Goal: Information Seeking & Learning: Learn about a topic

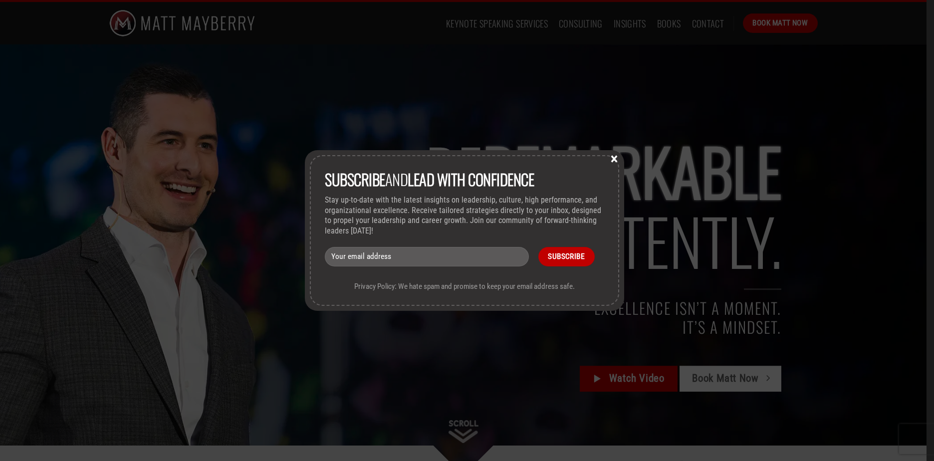
click at [615, 161] on button "×" at bounding box center [613, 158] width 15 height 9
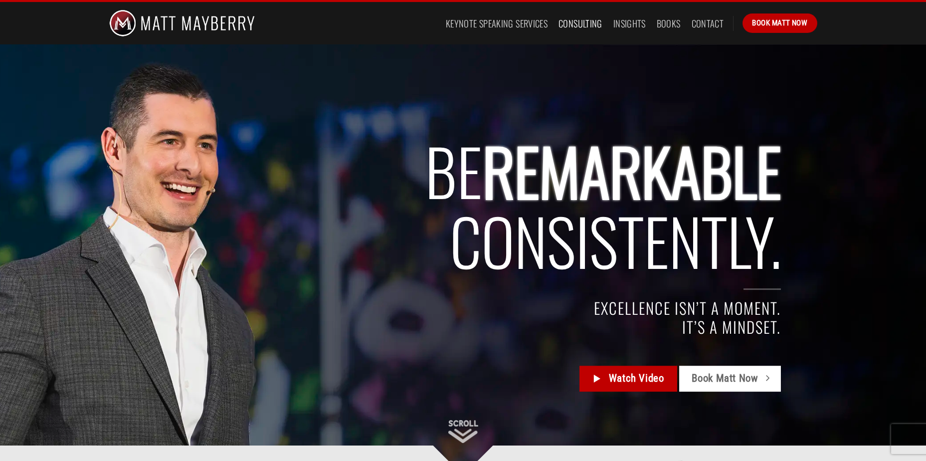
click at [582, 23] on link "Consulting" at bounding box center [581, 23] width 44 height 18
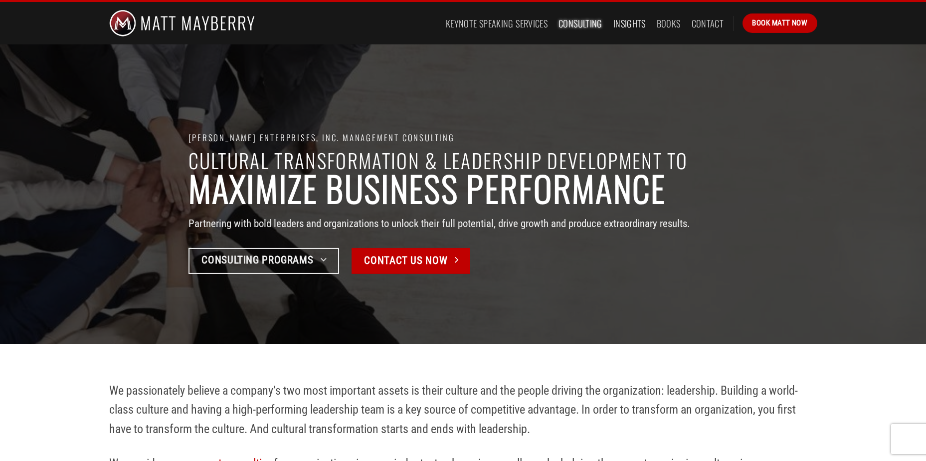
click at [618, 18] on link "Insights" at bounding box center [629, 23] width 32 height 18
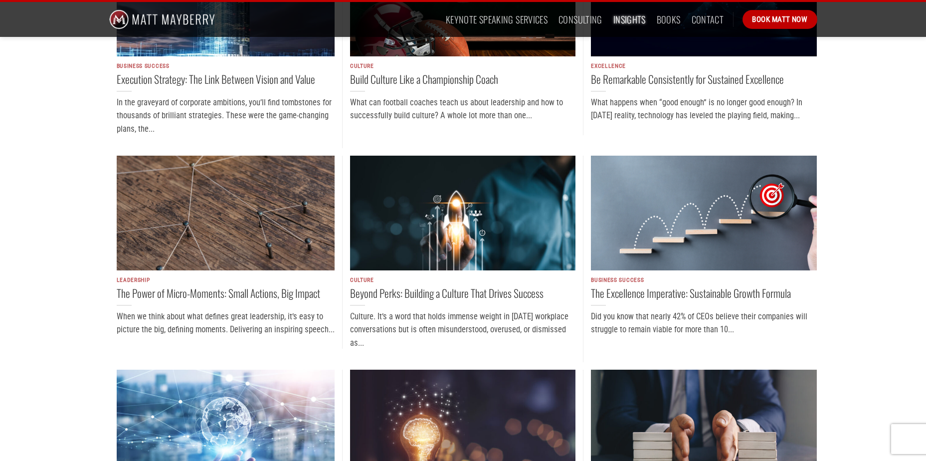
scroll to position [549, 0]
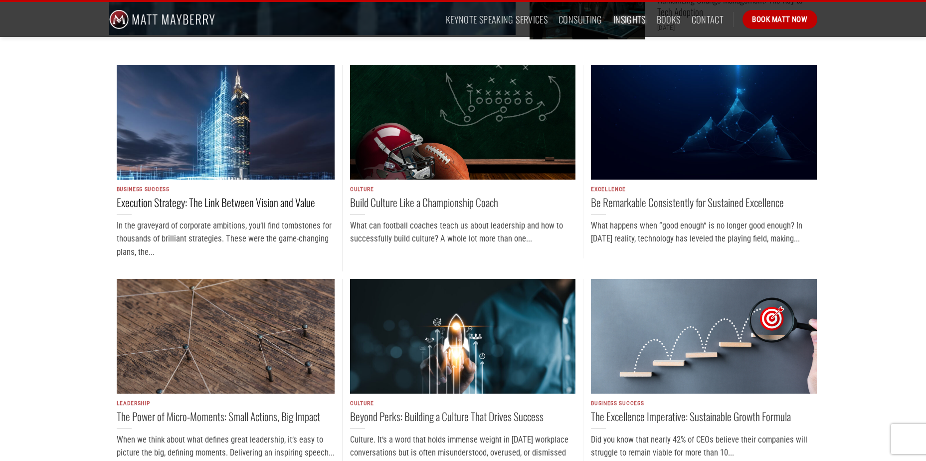
click at [242, 195] on link "Execution Strategy: The Link Between Vision and Value" at bounding box center [216, 202] width 198 height 14
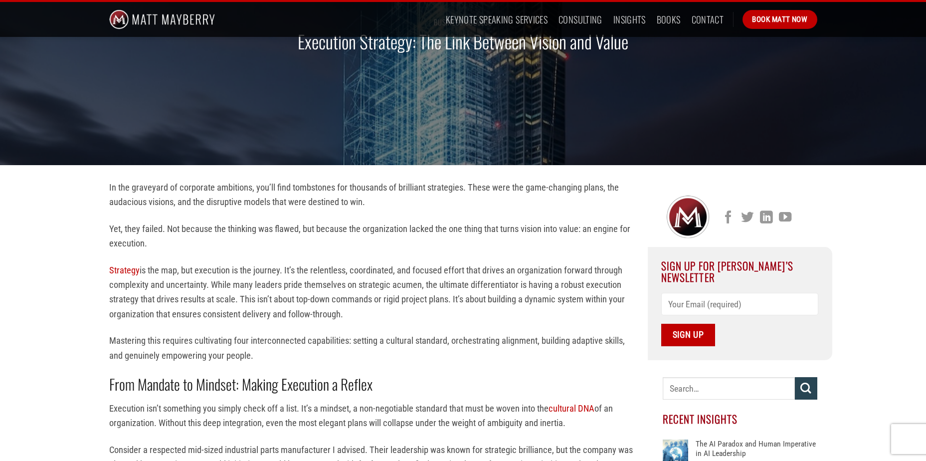
scroll to position [88, 0]
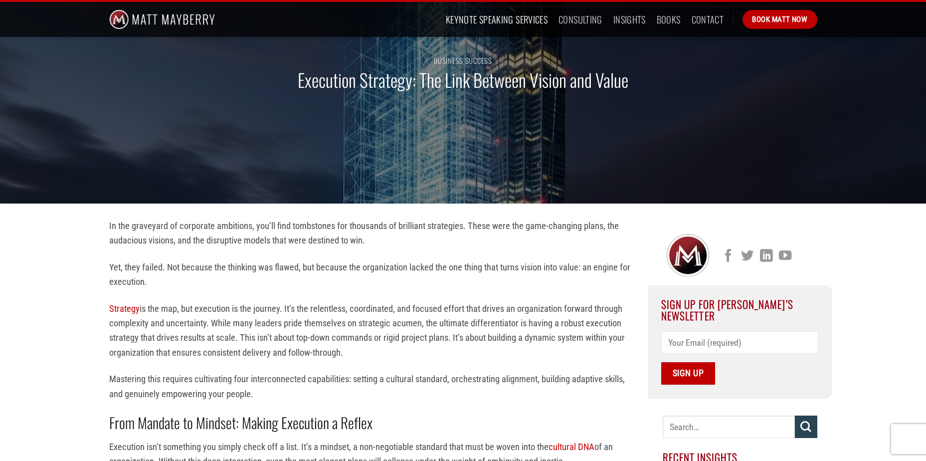
click at [471, 23] on link "Keynote Speaking Services" at bounding box center [497, 19] width 102 height 18
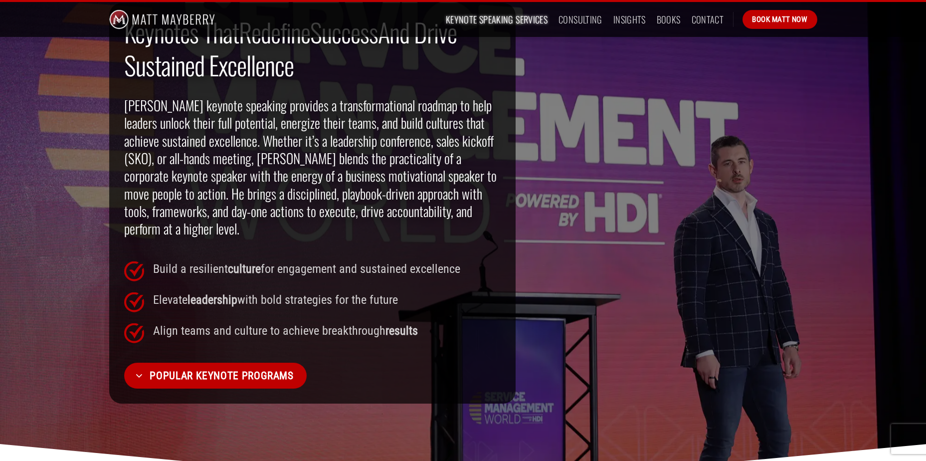
scroll to position [648, 0]
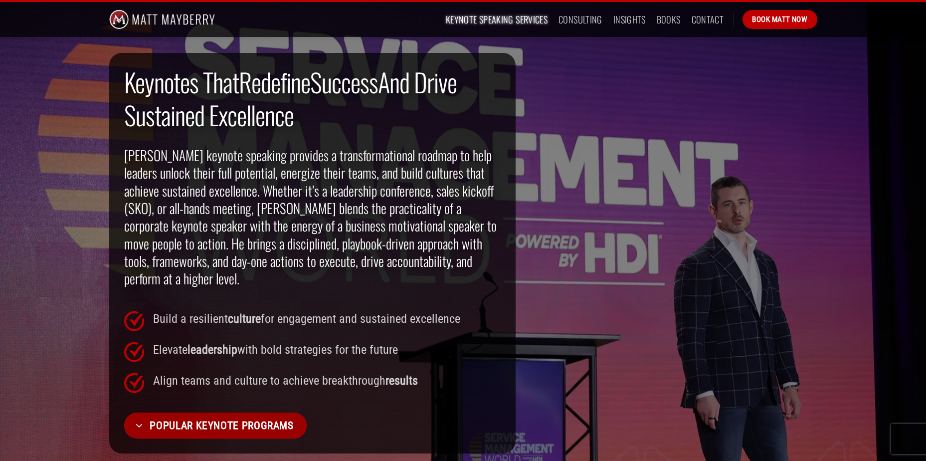
click at [293, 412] on link "Popular Keynote Programs" at bounding box center [215, 425] width 183 height 26
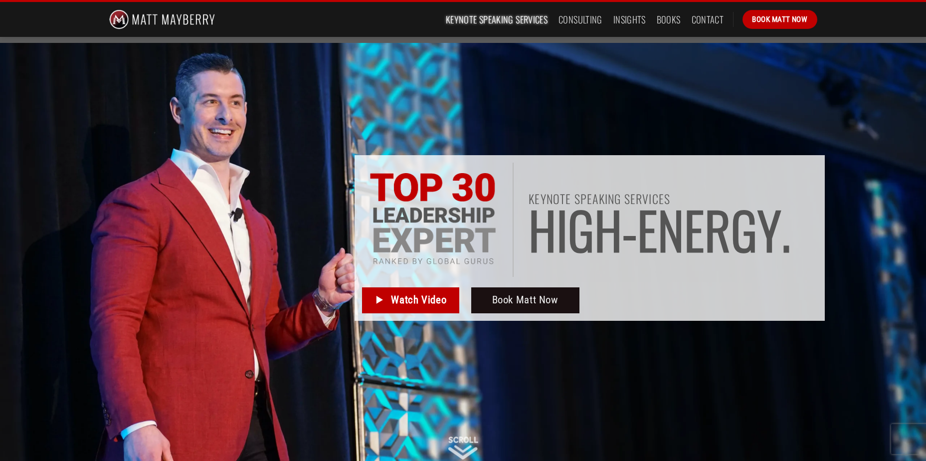
scroll to position [0, 0]
